Goal: Task Accomplishment & Management: Manage account settings

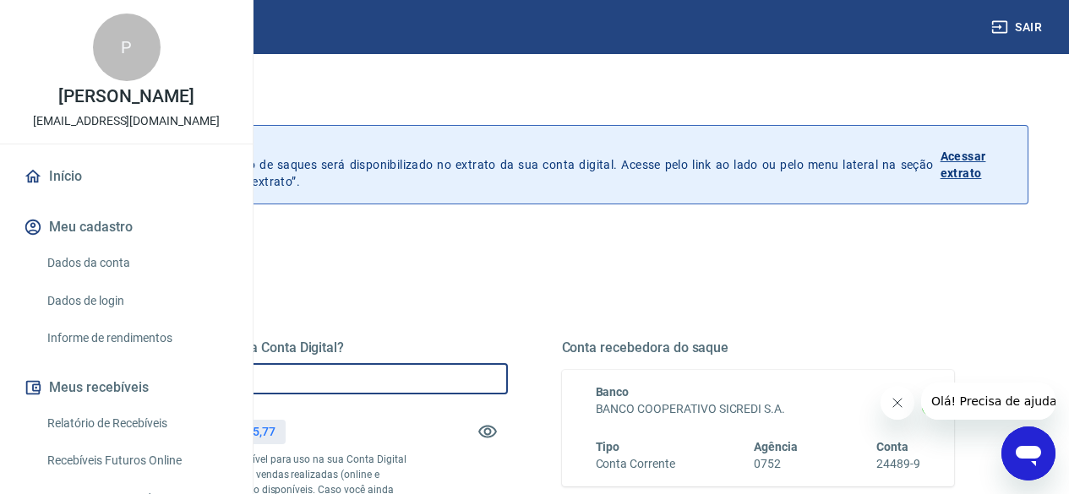
drag, startPoint x: 418, startPoint y: 377, endPoint x: 376, endPoint y: 380, distance: 41.5
click at [376, 380] on input "R$ 0,00" at bounding box center [311, 378] width 393 height 31
drag, startPoint x: 440, startPoint y: 379, endPoint x: 371, endPoint y: 382, distance: 69.4
click at [371, 382] on input "R$ 3.165,77" at bounding box center [311, 378] width 393 height 31
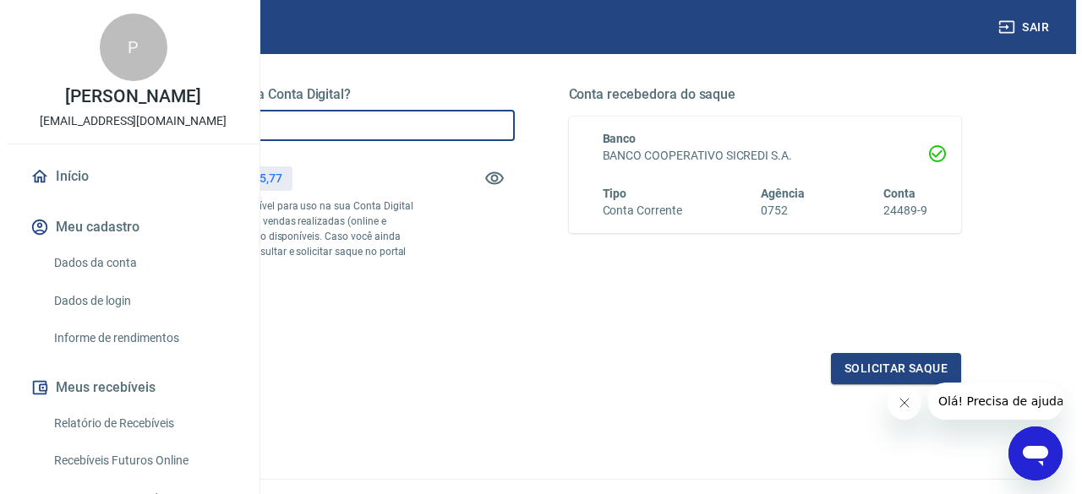
scroll to position [372, 0]
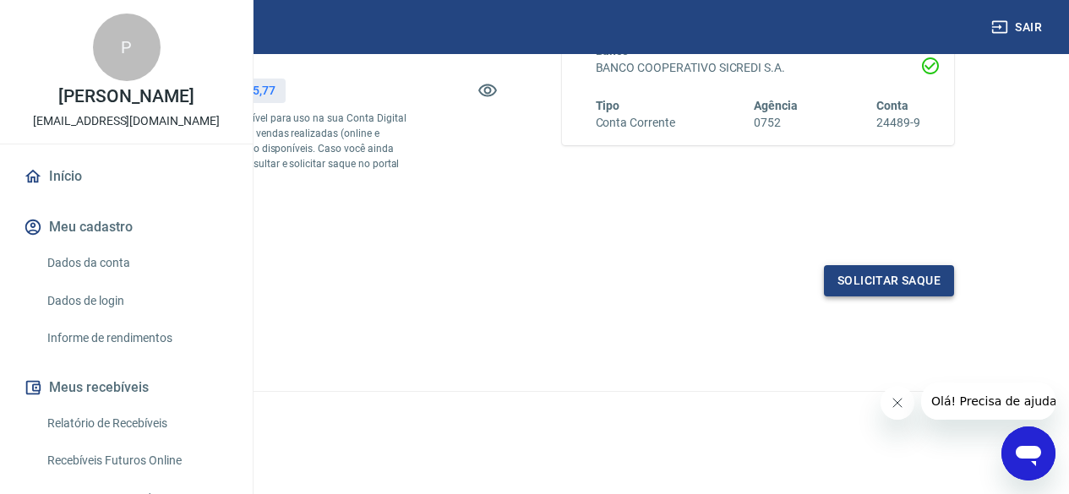
type input "R$ 13.165,77"
click at [872, 287] on button "Solicitar saque" at bounding box center [889, 280] width 130 height 31
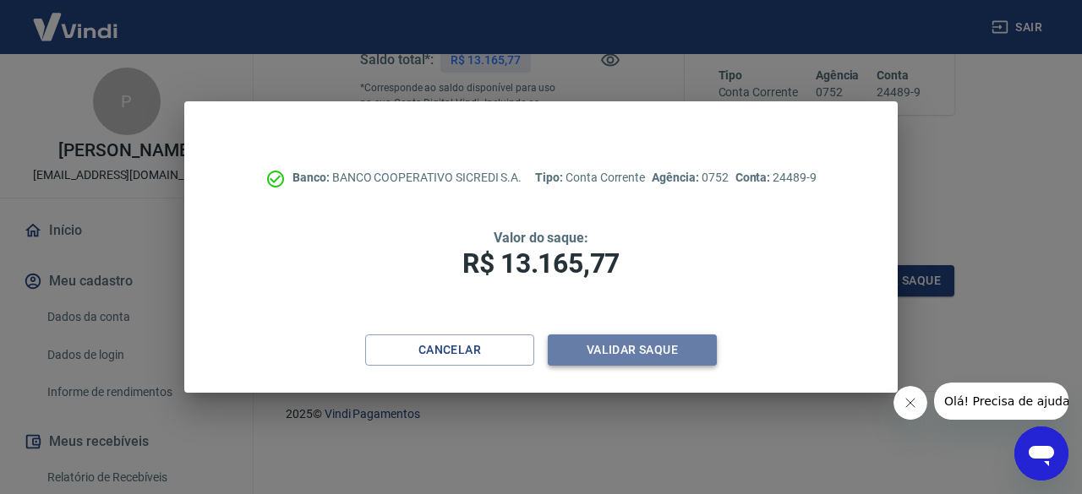
click at [604, 349] on button "Validar saque" at bounding box center [632, 350] width 169 height 31
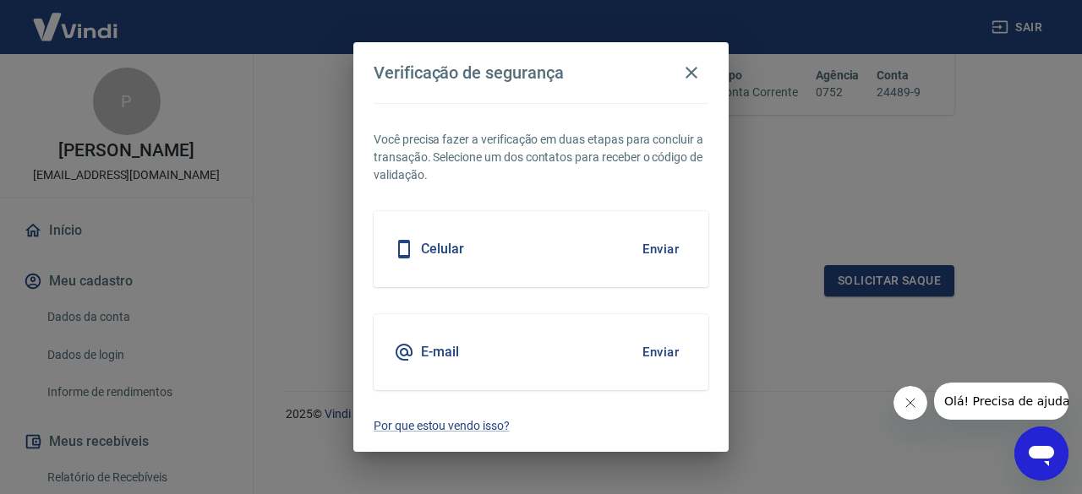
click at [522, 248] on div "Celular Enviar" at bounding box center [541, 249] width 335 height 76
click at [653, 248] on button "Enviar" at bounding box center [660, 250] width 55 height 36
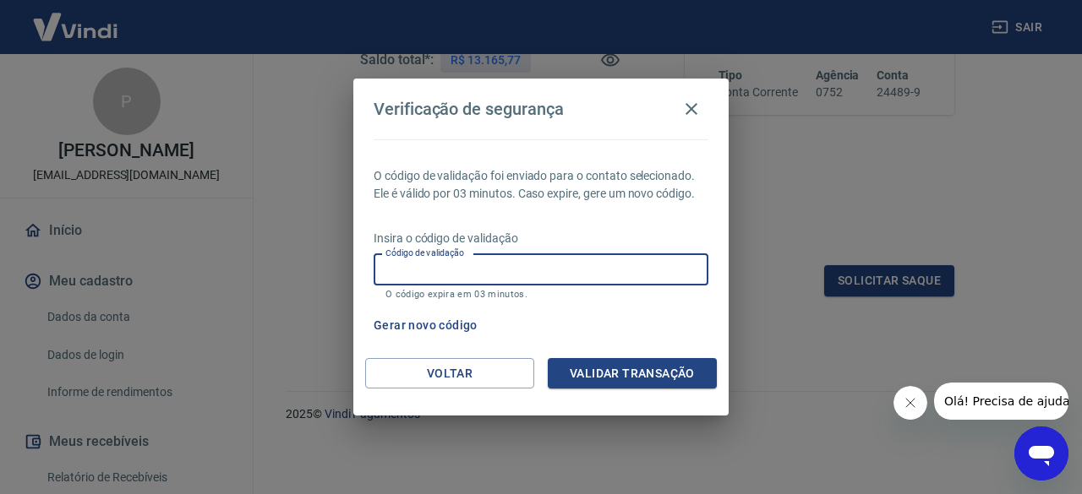
click at [639, 265] on input "Código de validação" at bounding box center [541, 269] width 335 height 31
type input "291747"
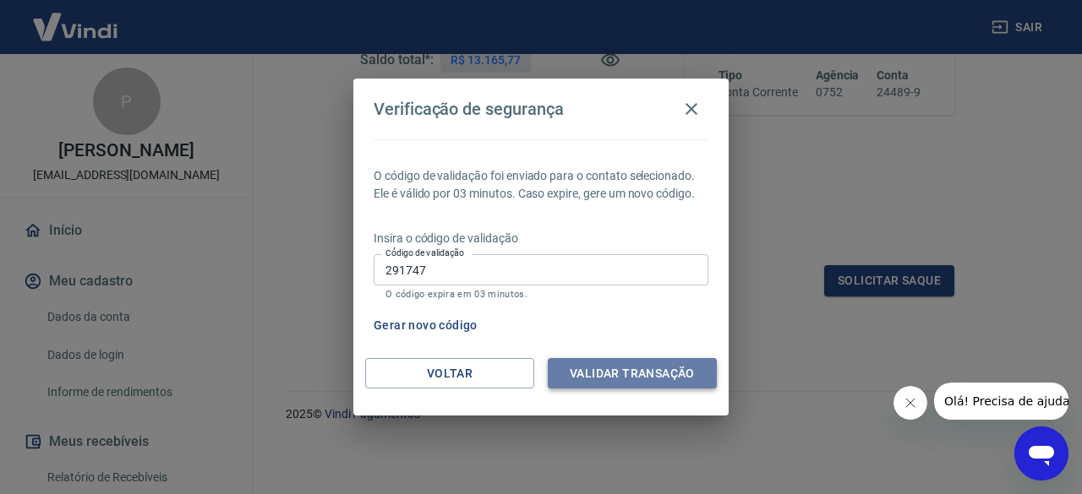
click at [633, 369] on button "Validar transação" at bounding box center [632, 373] width 169 height 31
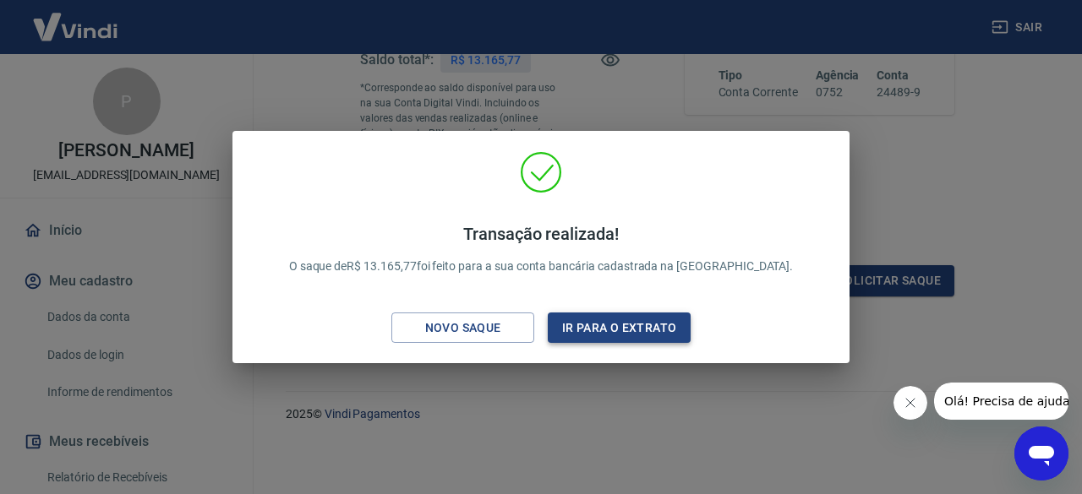
click at [611, 325] on button "Ir para o extrato" at bounding box center [619, 328] width 143 height 31
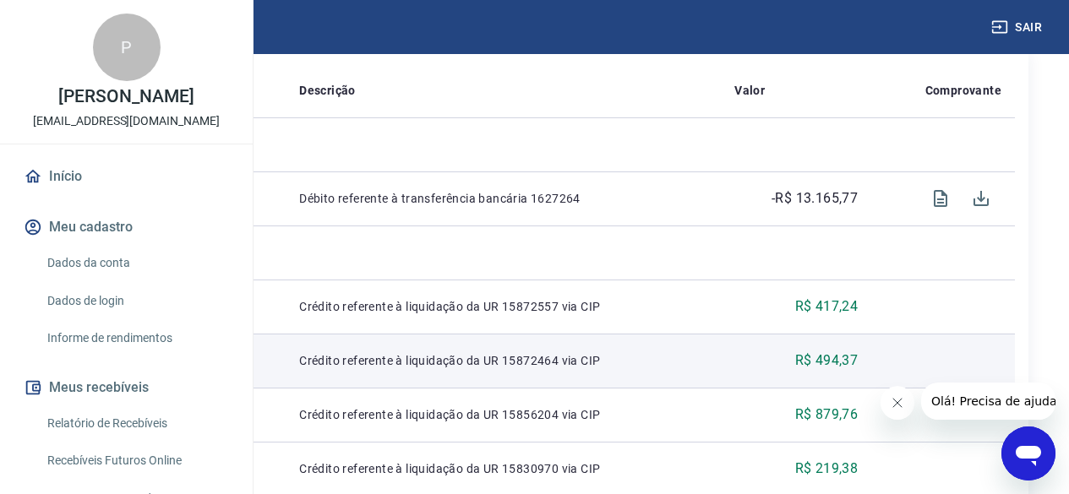
scroll to position [409, 0]
